Goal: Communication & Community: Answer question/provide support

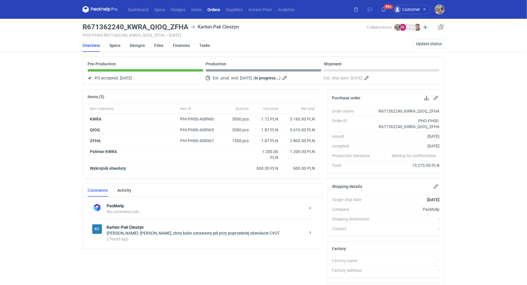
click at [159, 232] on div "[PERSON_NAME]: [PERSON_NAME], złoty kolor ustawiony jak przy poprzedniej obwolu…" at bounding box center [206, 234] width 199 height 6
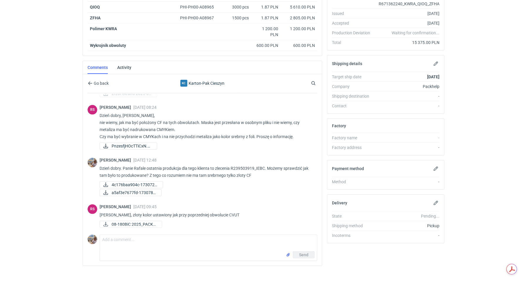
scroll to position [125, 0]
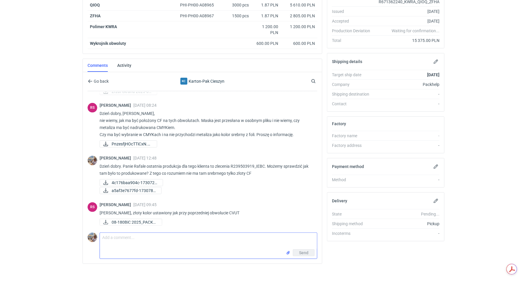
click at [162, 237] on textarea "Comment message" at bounding box center [208, 241] width 217 height 16
type textarea "Panie Rafale potwierdzam z klientem i wróce z informacją"
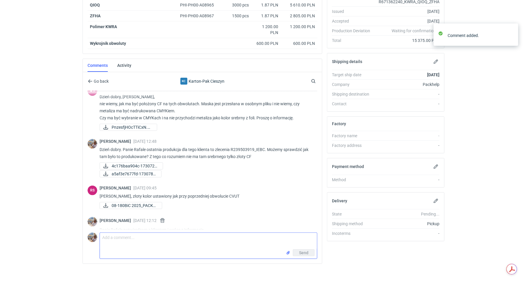
scroll to position [253, 0]
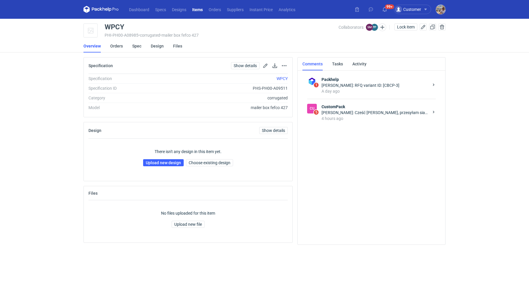
click at [373, 112] on div "Paweł Puch: Cześć Sebastian, przesyłam siatkę do nałożenia grafiki. Dobrego dnia" at bounding box center [374, 113] width 107 height 6
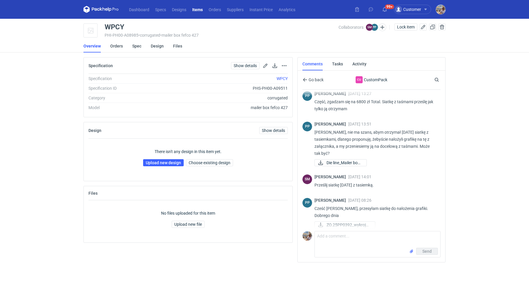
scroll to position [43, 0]
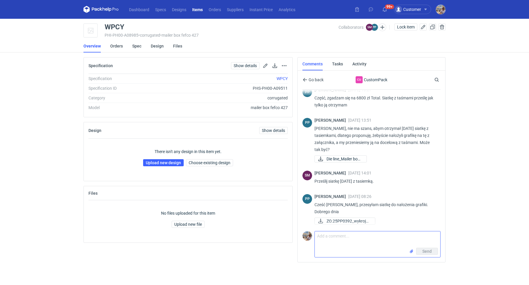
click at [360, 237] on textarea "Comment message" at bounding box center [377, 240] width 125 height 16
click at [348, 238] on textarea "Comment message" at bounding box center [377, 240] width 125 height 16
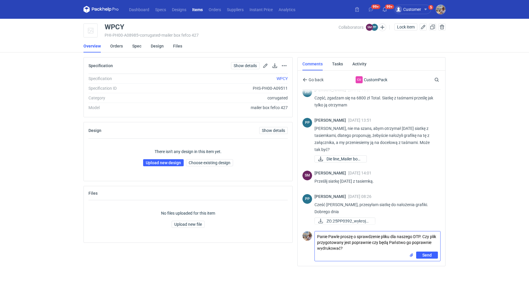
click at [403, 242] on textarea "Panie Pawle proszę o sprawdzenie pliku dla naszego DTP. Czy plik przygotowany j…" at bounding box center [377, 242] width 125 height 20
type textarea "Panie Pawle proszę o sprawdzenie pliku dla naszego DTP. Czy plik przygotowany j…"
click at [411, 255] on input "file" at bounding box center [411, 256] width 5 height 6
click at [427, 265] on button "Send" at bounding box center [427, 268] width 22 height 7
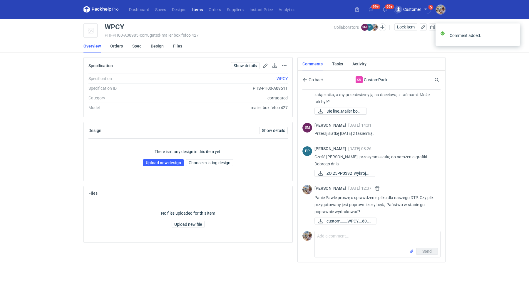
scroll to position [86, 0]
